Goal: Task Accomplishment & Management: Use online tool/utility

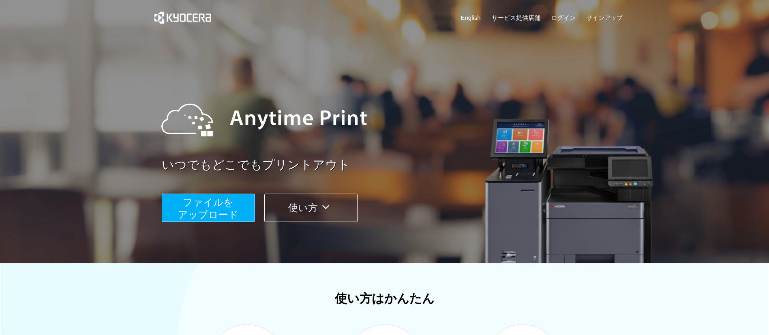
click at [214, 205] on span "ファイルを ​​アップロード" at bounding box center [208, 208] width 60 height 23
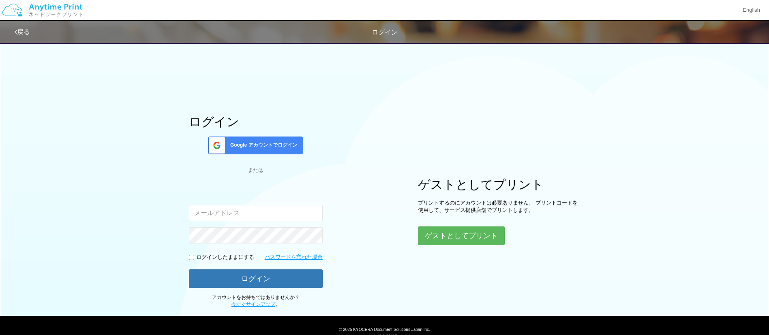
type input "[EMAIL_ADDRESS][DOMAIN_NAME]"
click at [191, 257] on input "checkbox" at bounding box center [191, 257] width 5 height 5
checkbox input "true"
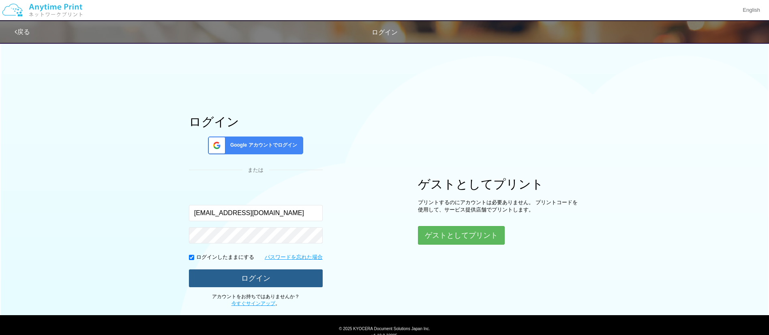
click at [199, 271] on button "ログイン" at bounding box center [256, 278] width 134 height 18
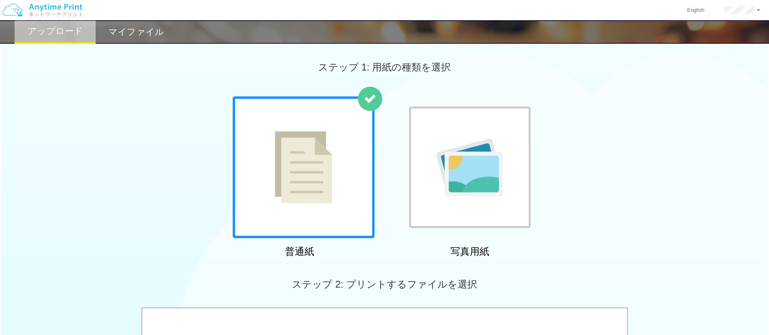
click at [299, 186] on img at bounding box center [304, 167] width 58 height 72
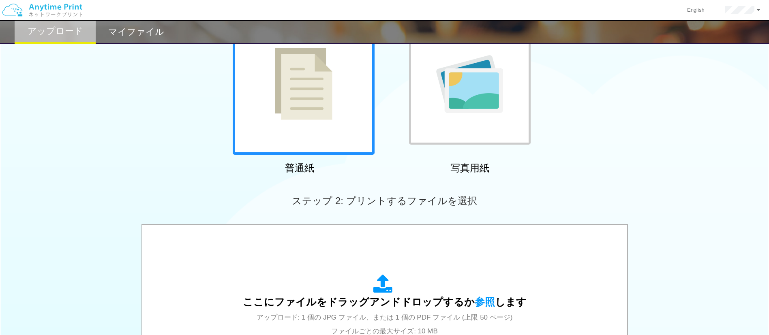
scroll to position [122, 0]
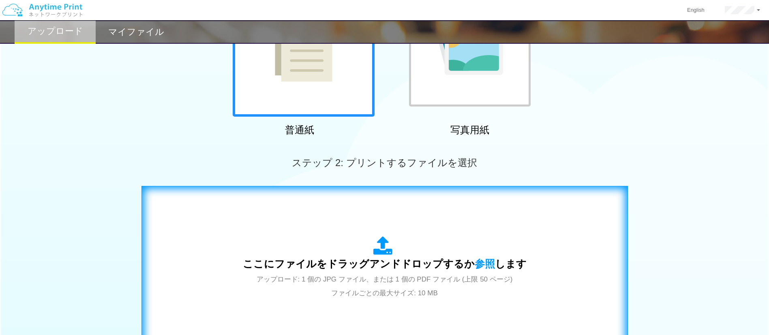
click at [322, 245] on div "ここにファイルをドラッグアンドドロップするか 参照 します アップロード: 1 個の JPG ファイル、または 1 個の PDF ファイル (上限 50 ペー…" at bounding box center [385, 267] width 284 height 63
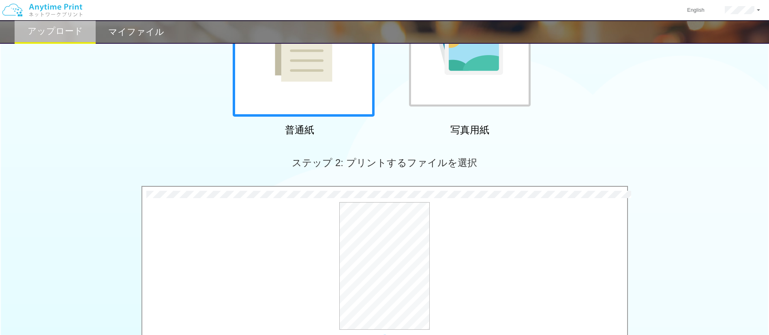
scroll to position [243, 0]
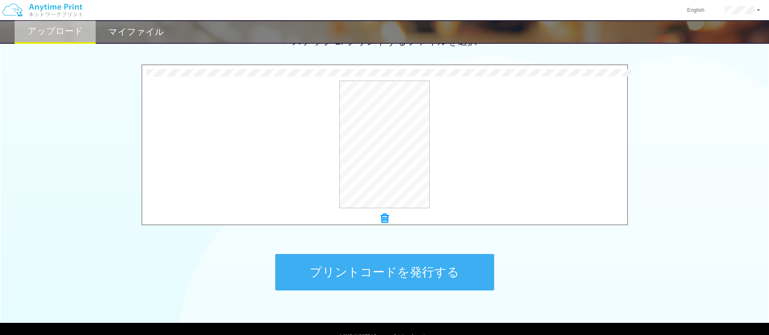
click at [438, 277] on button "プリントコードを発行する" at bounding box center [384, 272] width 219 height 36
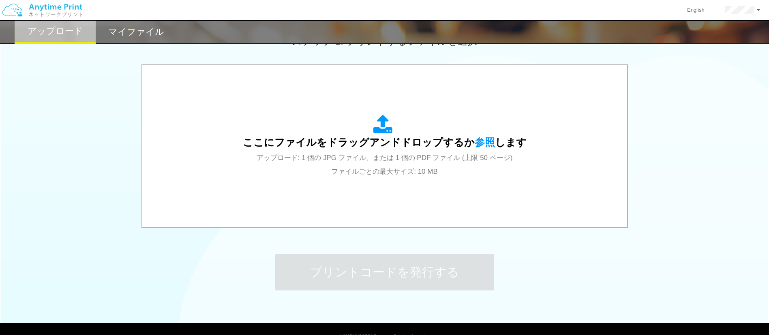
scroll to position [0, 0]
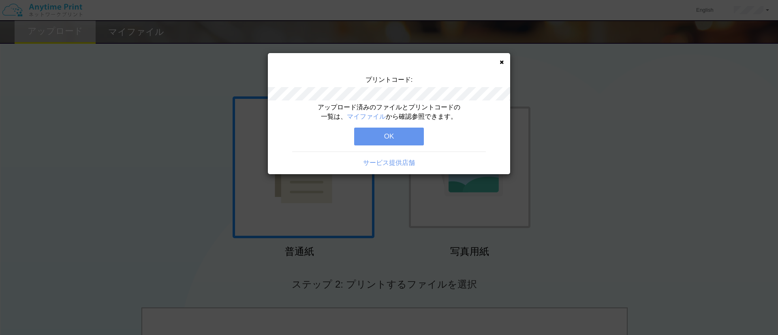
click at [387, 105] on div "アップロード済みのファイルとプリントコードの一覧は、 マイファイル から確認参照できます。" at bounding box center [388, 112] width 145 height 19
click at [396, 140] on button "OK" at bounding box center [389, 137] width 70 height 18
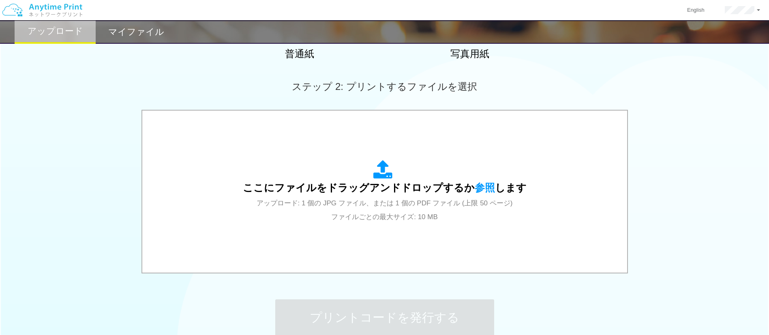
scroll to position [243, 0]
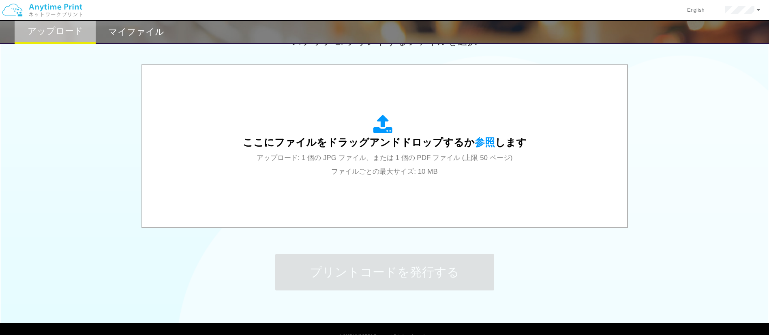
click at [554, 255] on div "ステップ 1: 用紙の種類を選択 普通紙 写真用紙 普通紙 写真用紙 previous next slide 1 of 2 comma.current.act…" at bounding box center [384, 55] width 769 height 520
